Goal: Task Accomplishment & Management: Manage account settings

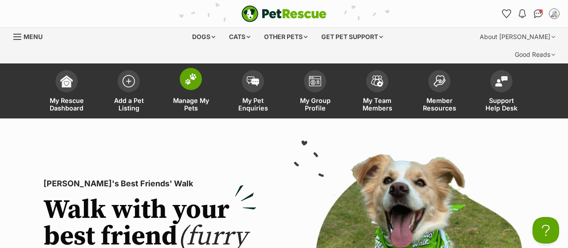
click at [187, 97] on span "Manage My Pets" at bounding box center [191, 104] width 40 height 15
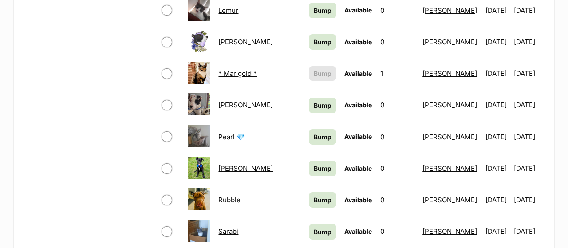
scroll to position [600, 0]
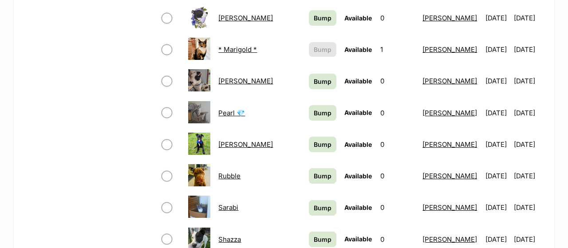
click at [227, 109] on link "Pearl 💎" at bounding box center [231, 113] width 27 height 8
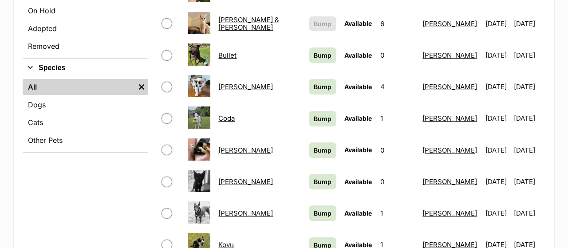
scroll to position [326, 0]
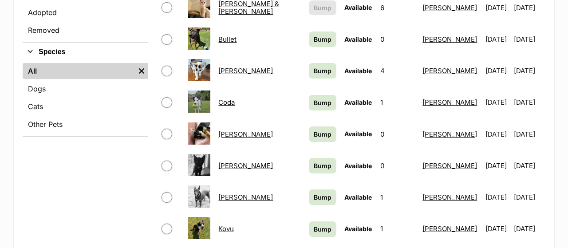
click at [169, 66] on input "checkbox" at bounding box center [166, 71] width 11 height 11
checkbox input "true"
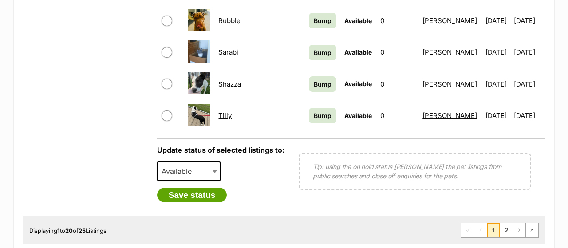
scroll to position [787, 0]
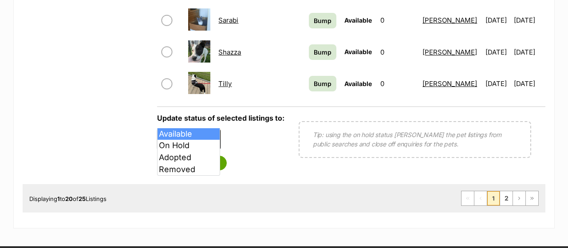
click at [213, 130] on span at bounding box center [215, 140] width 9 height 20
select select "on_hold"
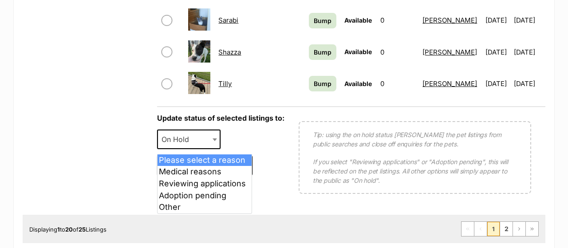
click at [212, 159] on span "Please select a reason" at bounding box center [201, 165] width 87 height 12
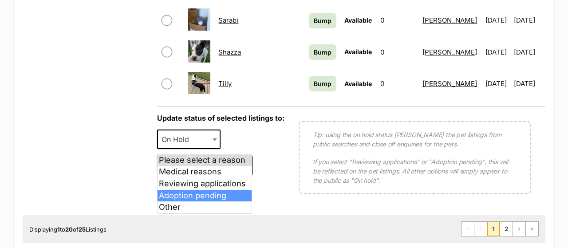
select select "adoption_pending"
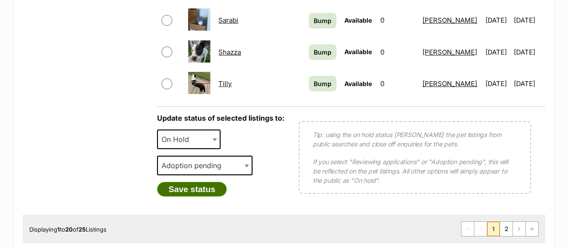
click at [195, 182] on button "Save status" at bounding box center [192, 189] width 70 height 15
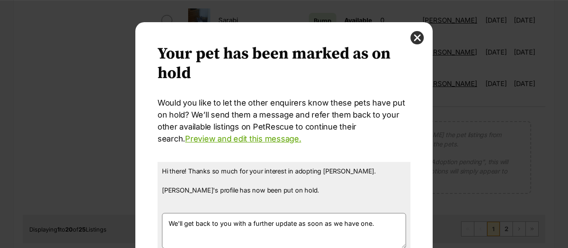
scroll to position [0, 0]
click at [419, 38] on button "close" at bounding box center [416, 37] width 13 height 13
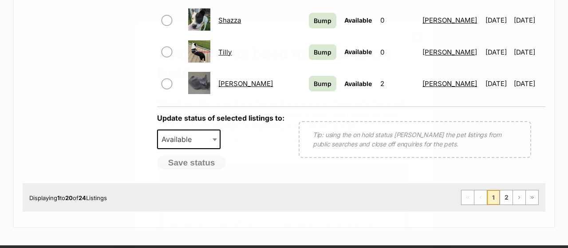
scroll to position [787, 0]
click at [504, 190] on link "2" at bounding box center [506, 197] width 12 height 14
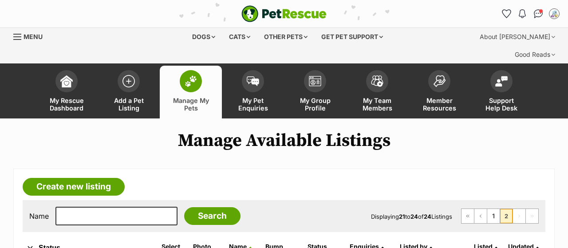
scroll to position [138, 0]
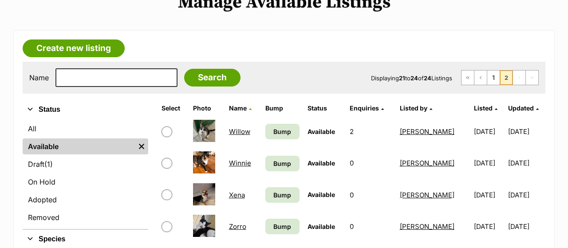
click at [166, 158] on input "checkbox" at bounding box center [166, 163] width 11 height 11
checkbox input "true"
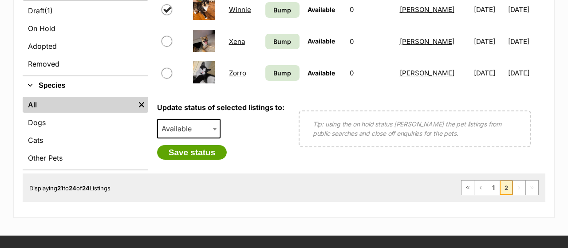
scroll to position [323, 0]
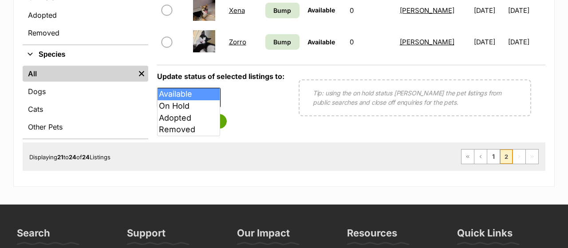
click at [205, 88] on span "Available" at bounding box center [189, 98] width 64 height 20
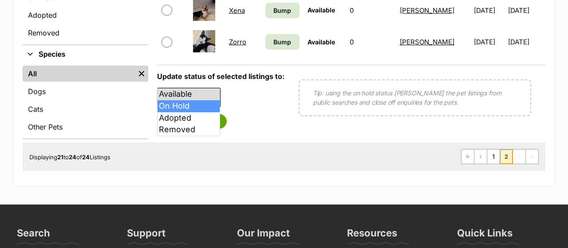
select select "on_hold"
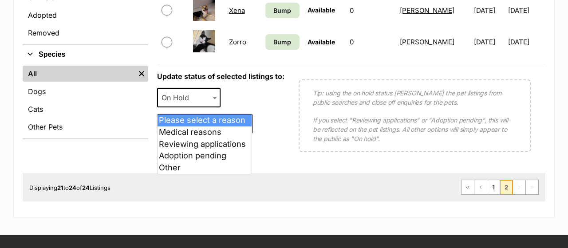
click at [201, 118] on span "Please select a reason" at bounding box center [201, 124] width 87 height 12
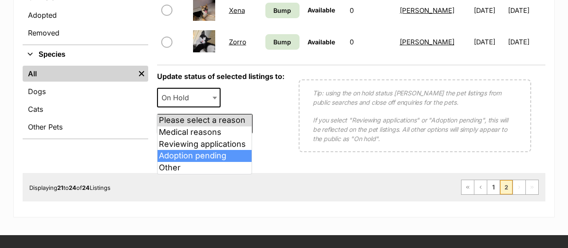
select select "adoption_pending"
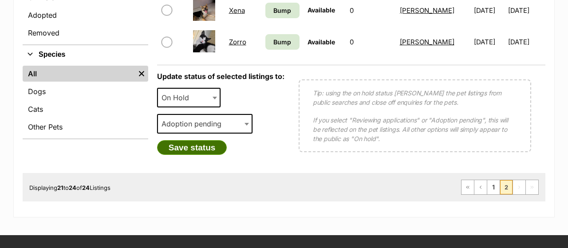
click at [196, 140] on button "Save status" at bounding box center [192, 147] width 70 height 15
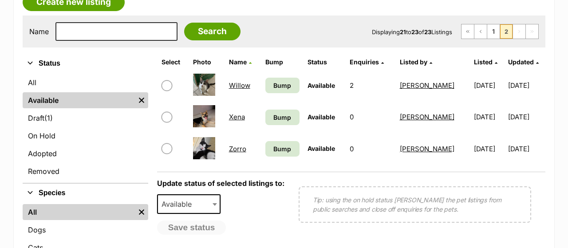
scroll to position [138, 0]
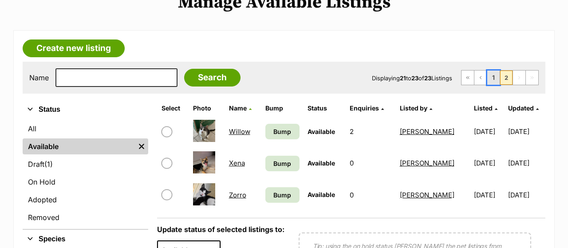
click at [493, 71] on link "1" at bounding box center [493, 78] width 12 height 14
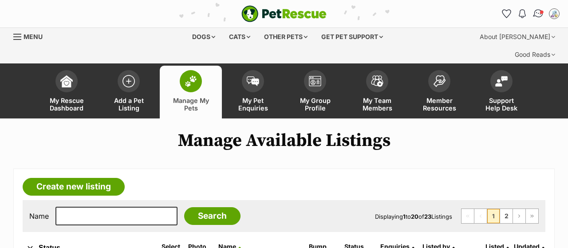
click at [536, 12] on img "Conversations" at bounding box center [538, 14] width 12 height 12
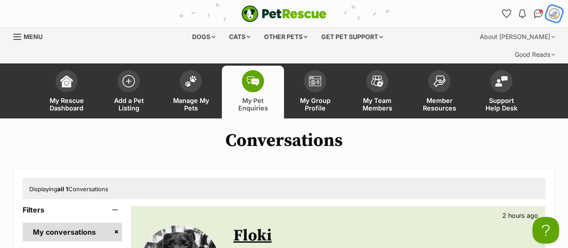
click at [554, 14] on img "My account" at bounding box center [554, 14] width 12 height 12
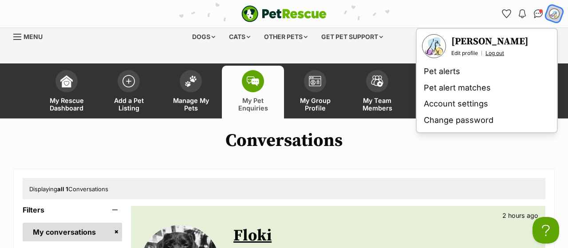
click at [497, 52] on link "Log out" at bounding box center [494, 53] width 19 height 7
